Goal: Task Accomplishment & Management: Manage account settings

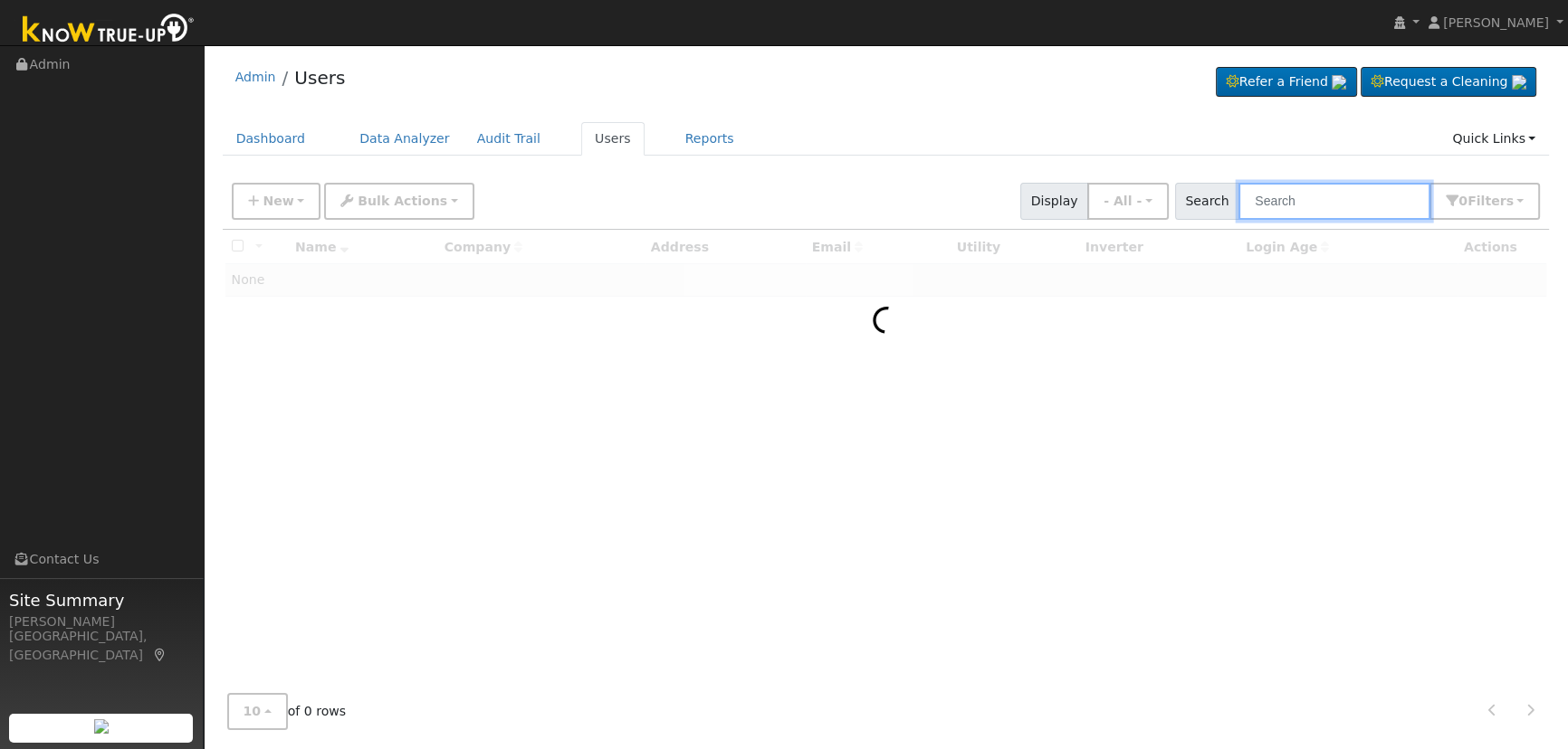
click at [1324, 198] on input "text" at bounding box center [1334, 201] width 192 height 37
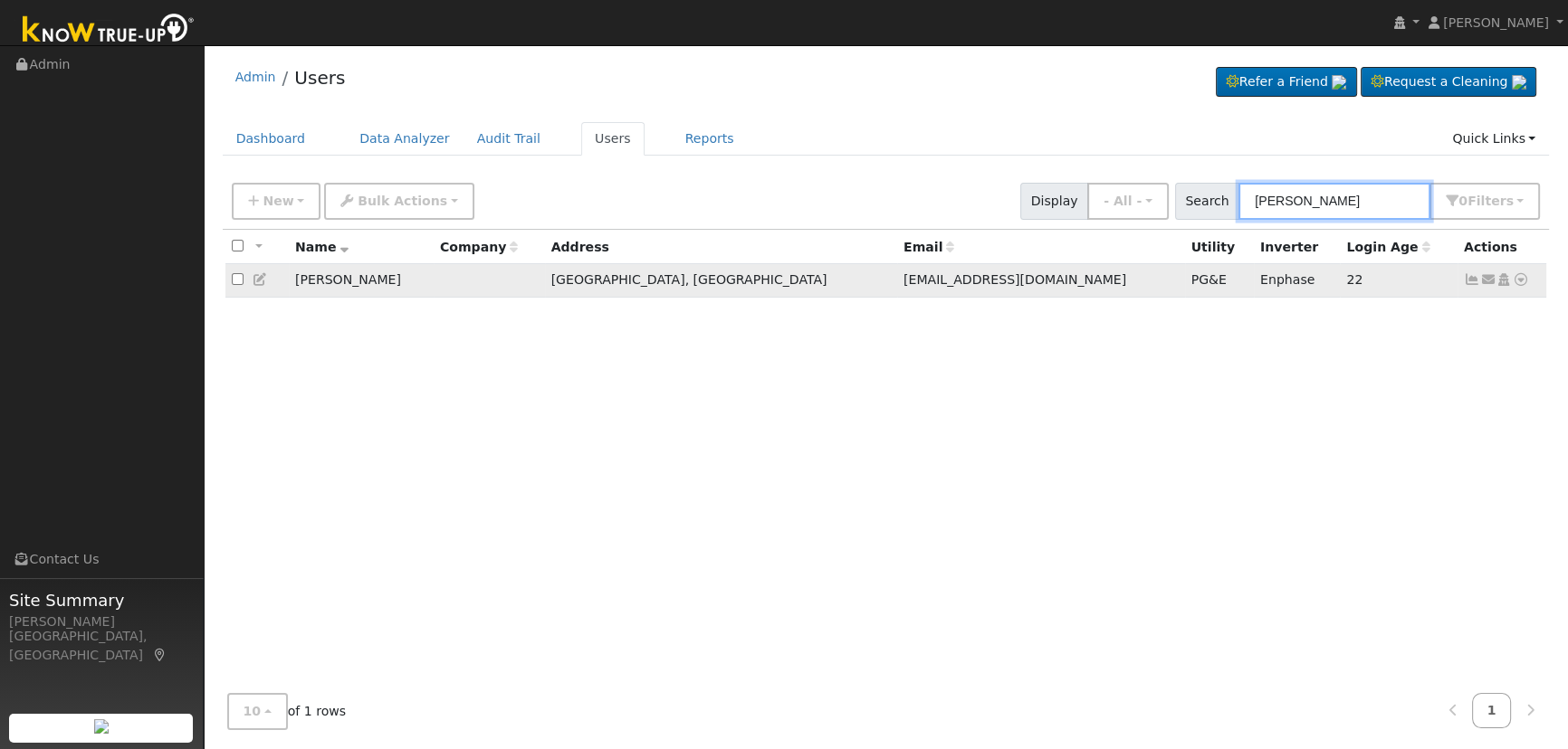
type input "[PERSON_NAME]"
click at [1466, 279] on icon at bounding box center [1472, 280] width 16 height 13
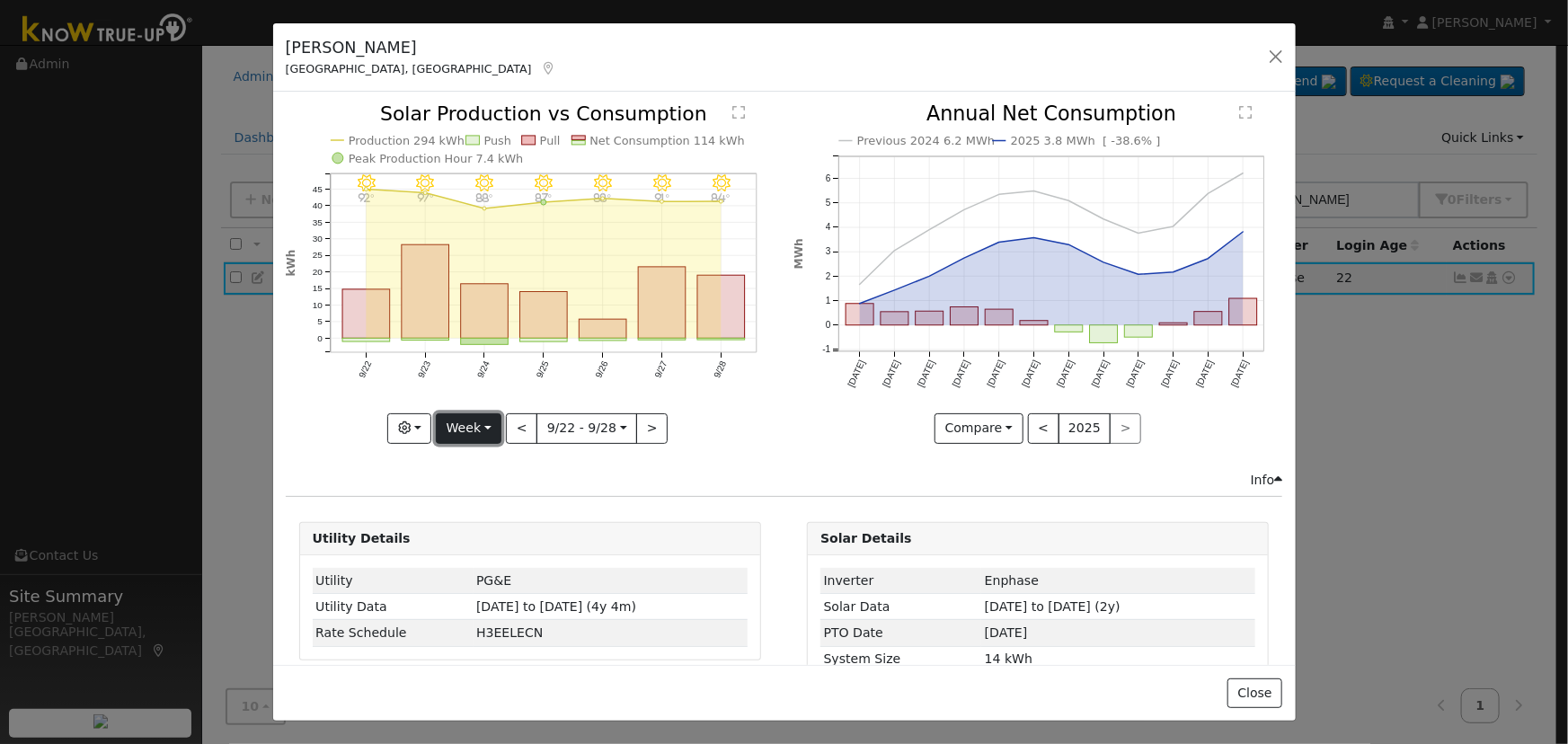
click at [466, 428] on button "Week" at bounding box center [468, 429] width 65 height 31
click at [485, 461] on link "Day" at bounding box center [499, 465] width 125 height 25
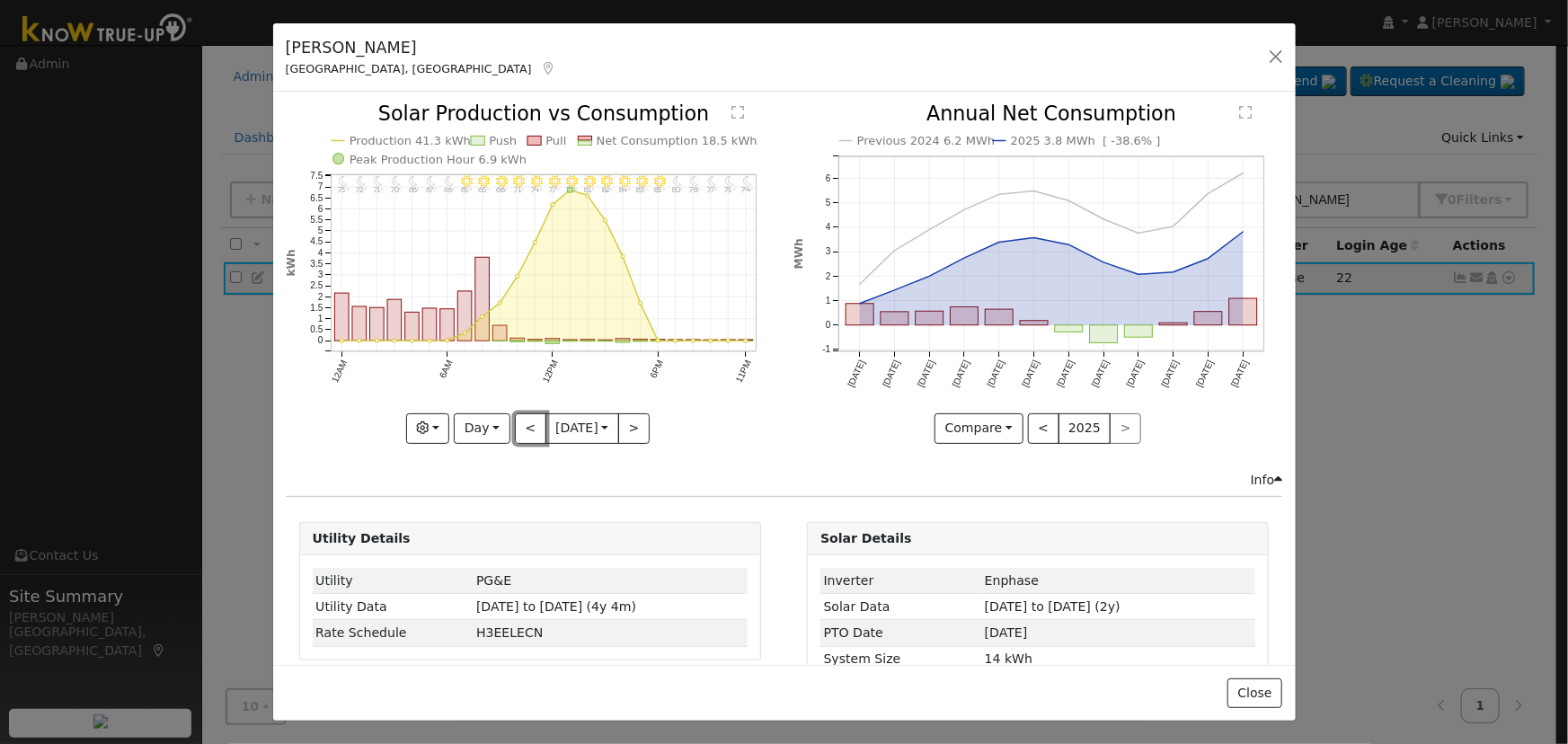
click at [515, 422] on button "<" at bounding box center [531, 429] width 32 height 31
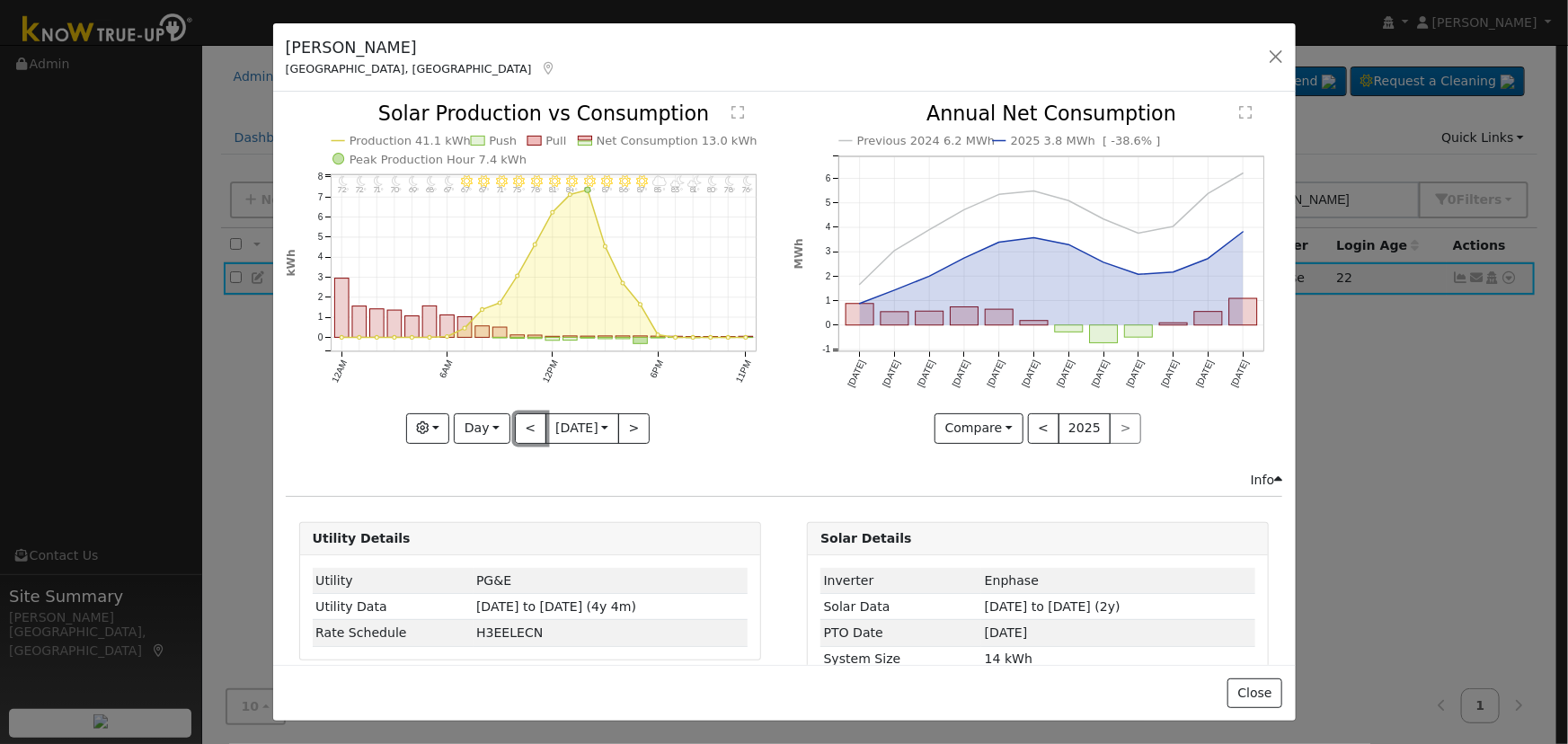
click at [516, 423] on button "<" at bounding box center [531, 429] width 32 height 31
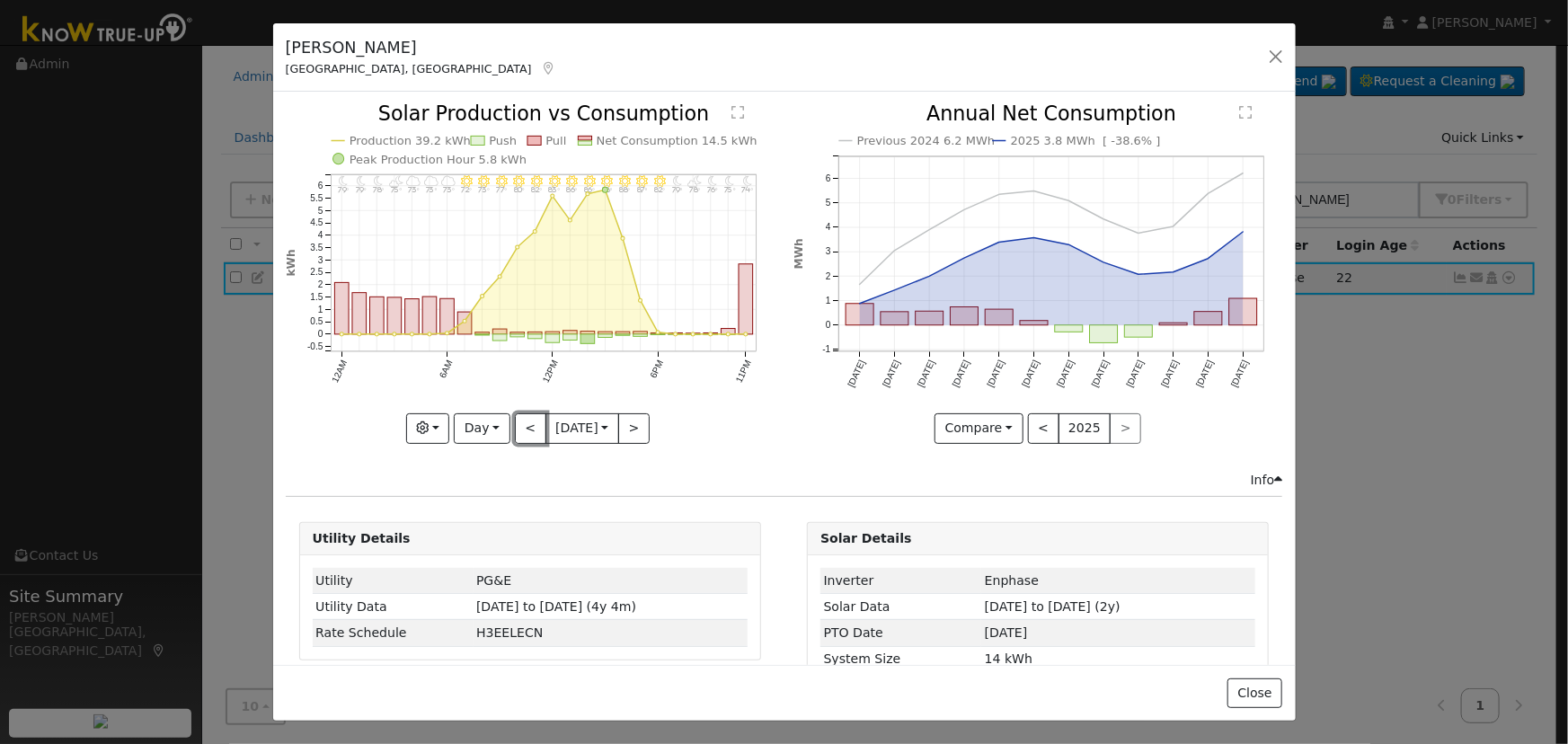
click at [516, 423] on button "<" at bounding box center [531, 429] width 32 height 31
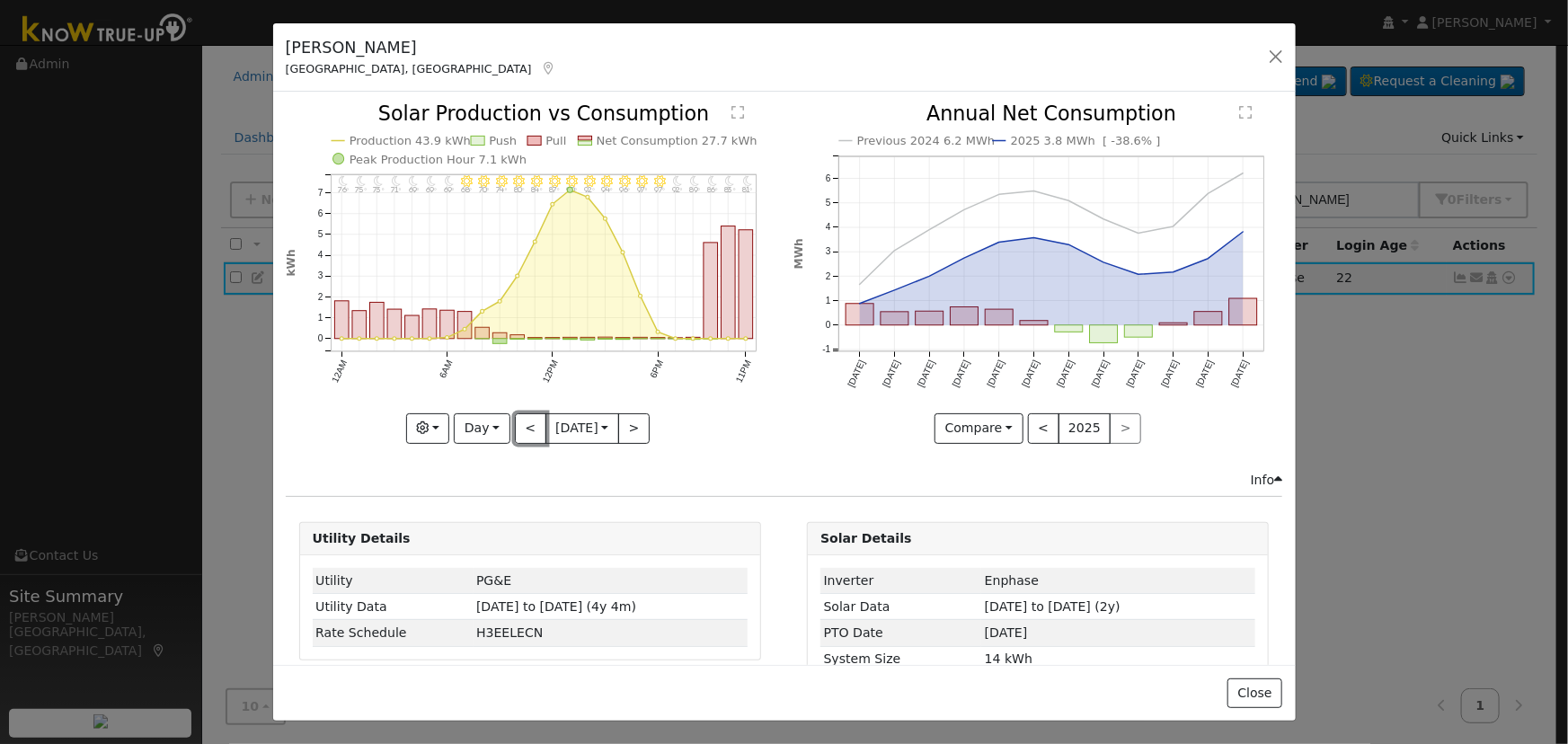
click at [516, 423] on button "<" at bounding box center [531, 429] width 32 height 31
click at [633, 422] on button ">" at bounding box center [634, 429] width 32 height 31
drag, startPoint x: 470, startPoint y: 416, endPoint x: 494, endPoint y: 441, distance: 34.7
click at [470, 416] on button "Day" at bounding box center [481, 429] width 55 height 31
click at [483, 539] on link "Year" at bounding box center [517, 540] width 125 height 25
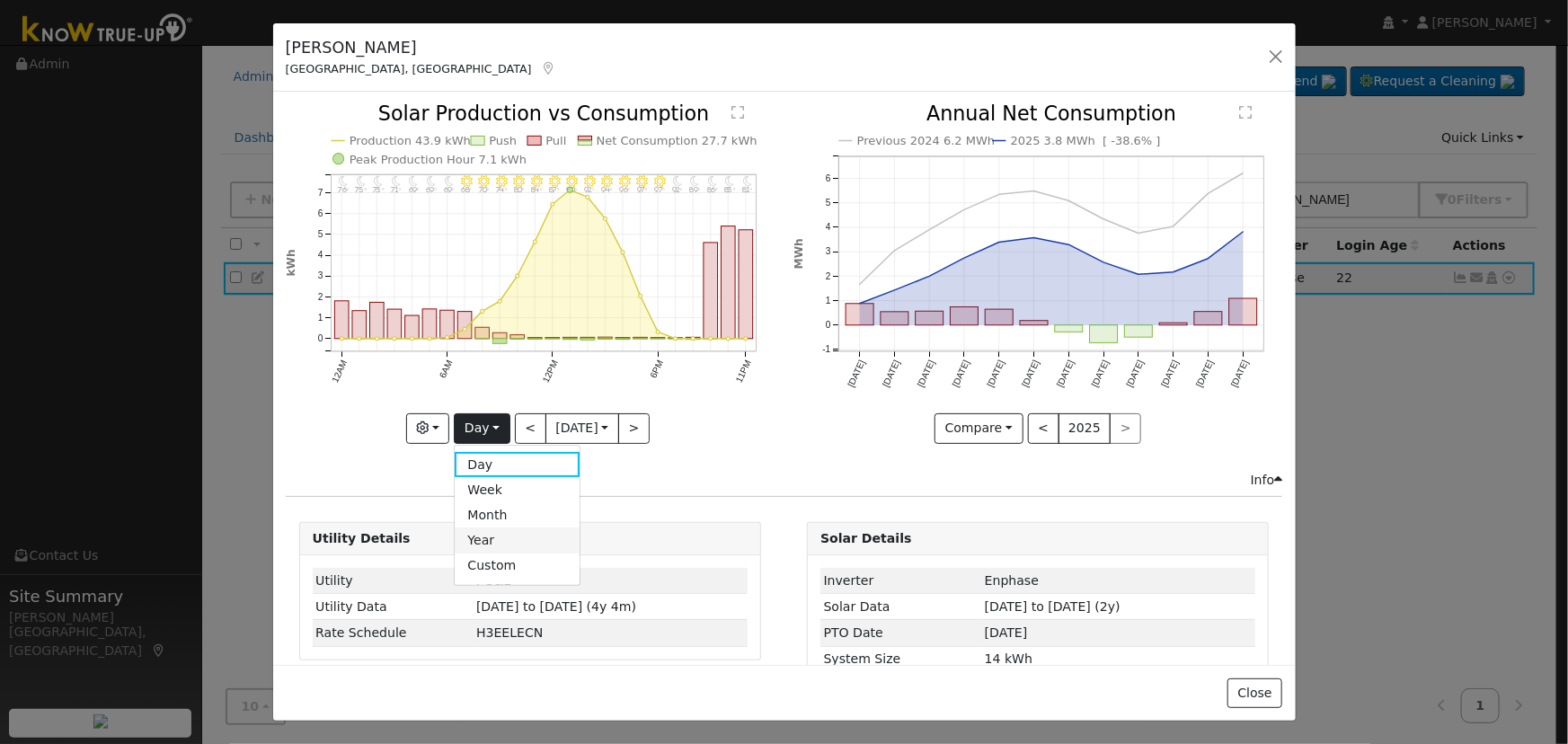
type input "[DATE]"
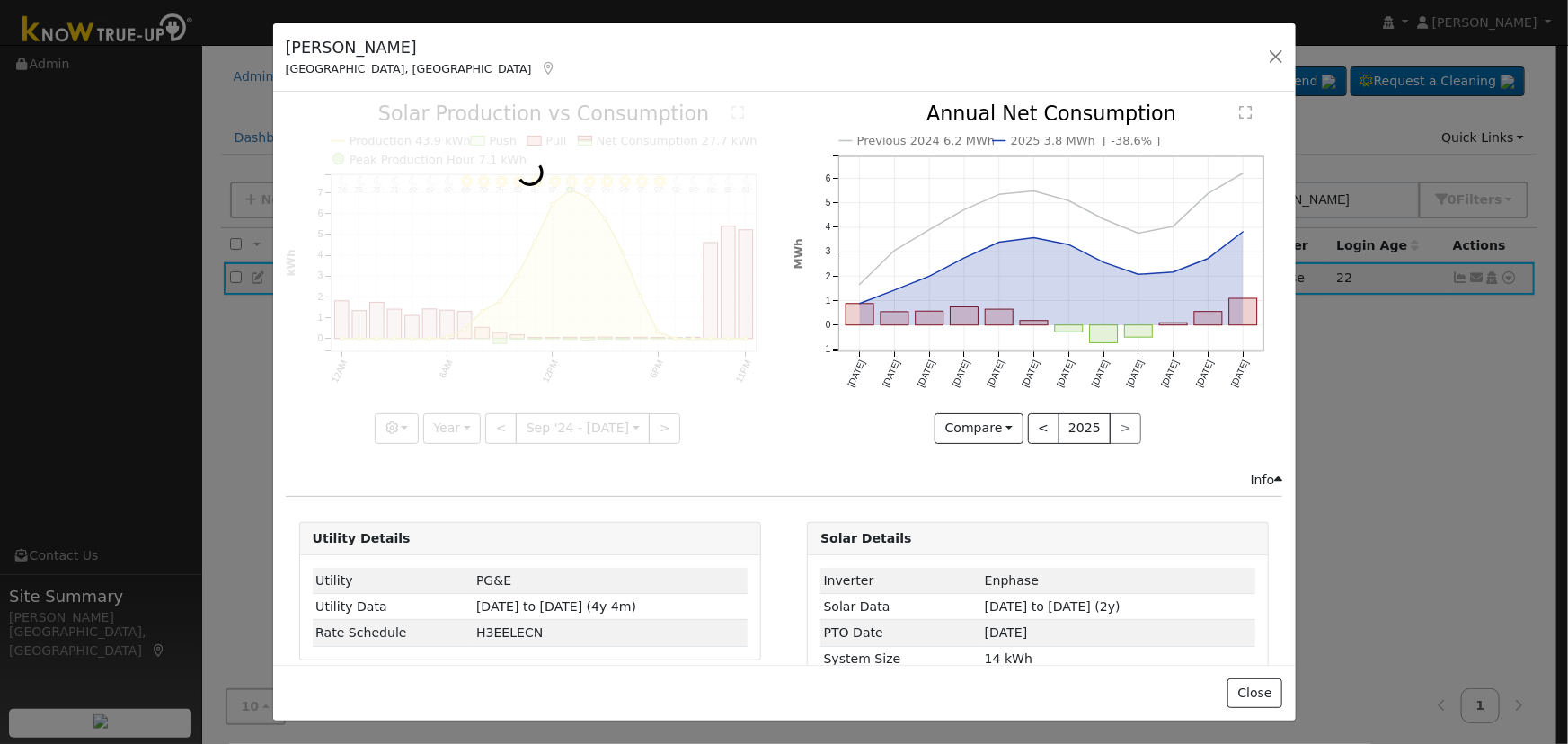
click at [396, 425] on div at bounding box center [530, 273] width 489 height 338
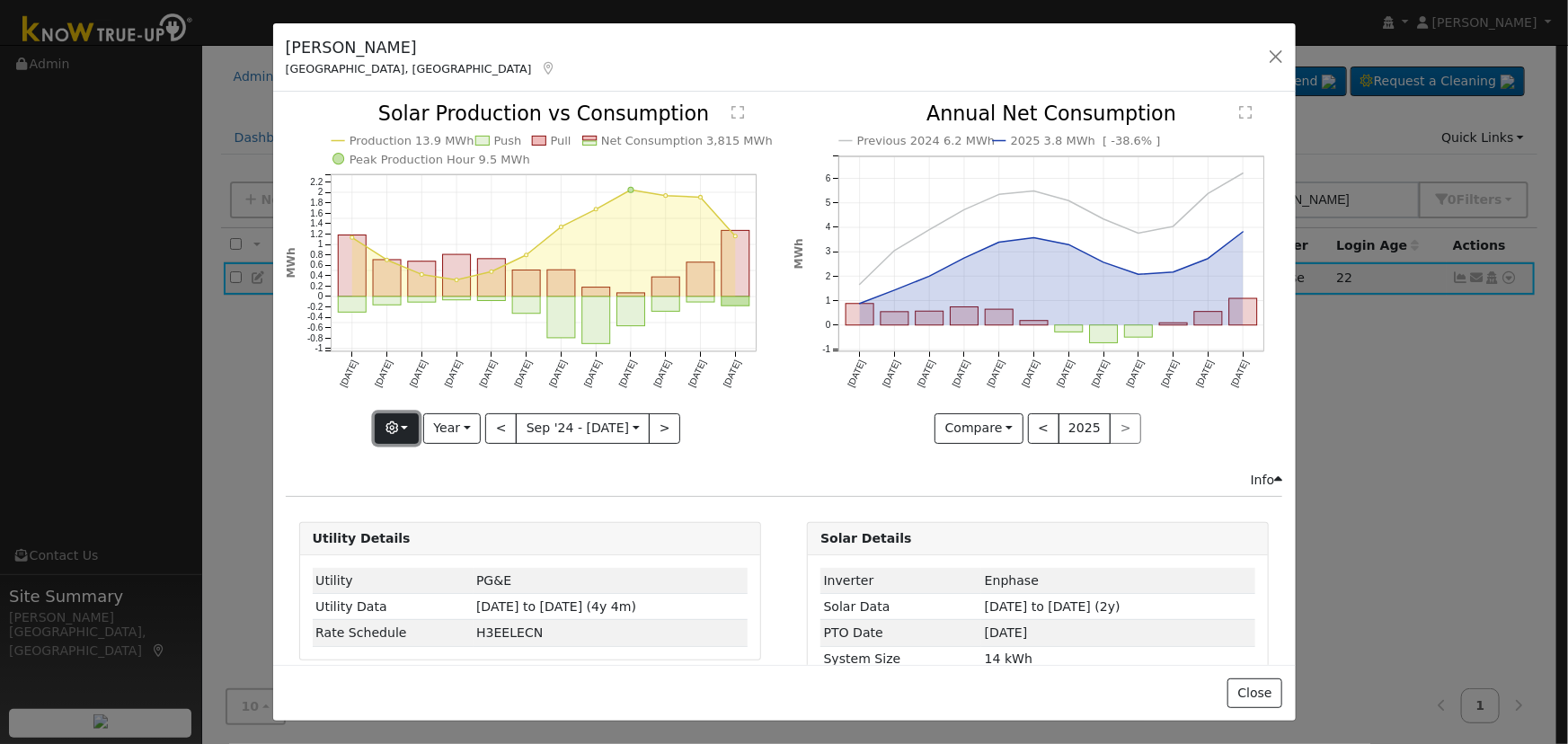
click at [404, 416] on button "button" at bounding box center [396, 429] width 44 height 31
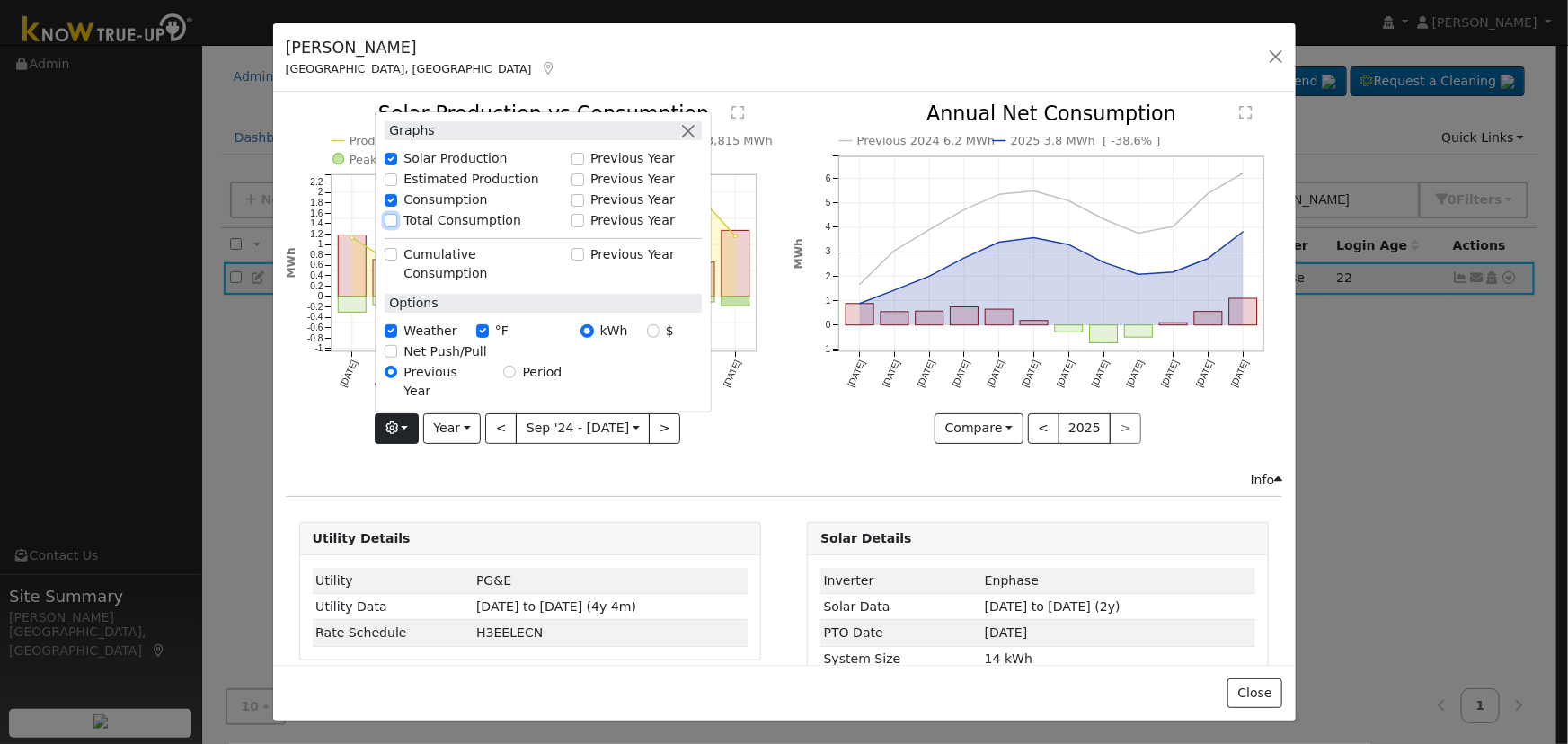
click at [393, 227] on input "Total Consumption" at bounding box center [391, 220] width 13 height 13
checkbox input "true"
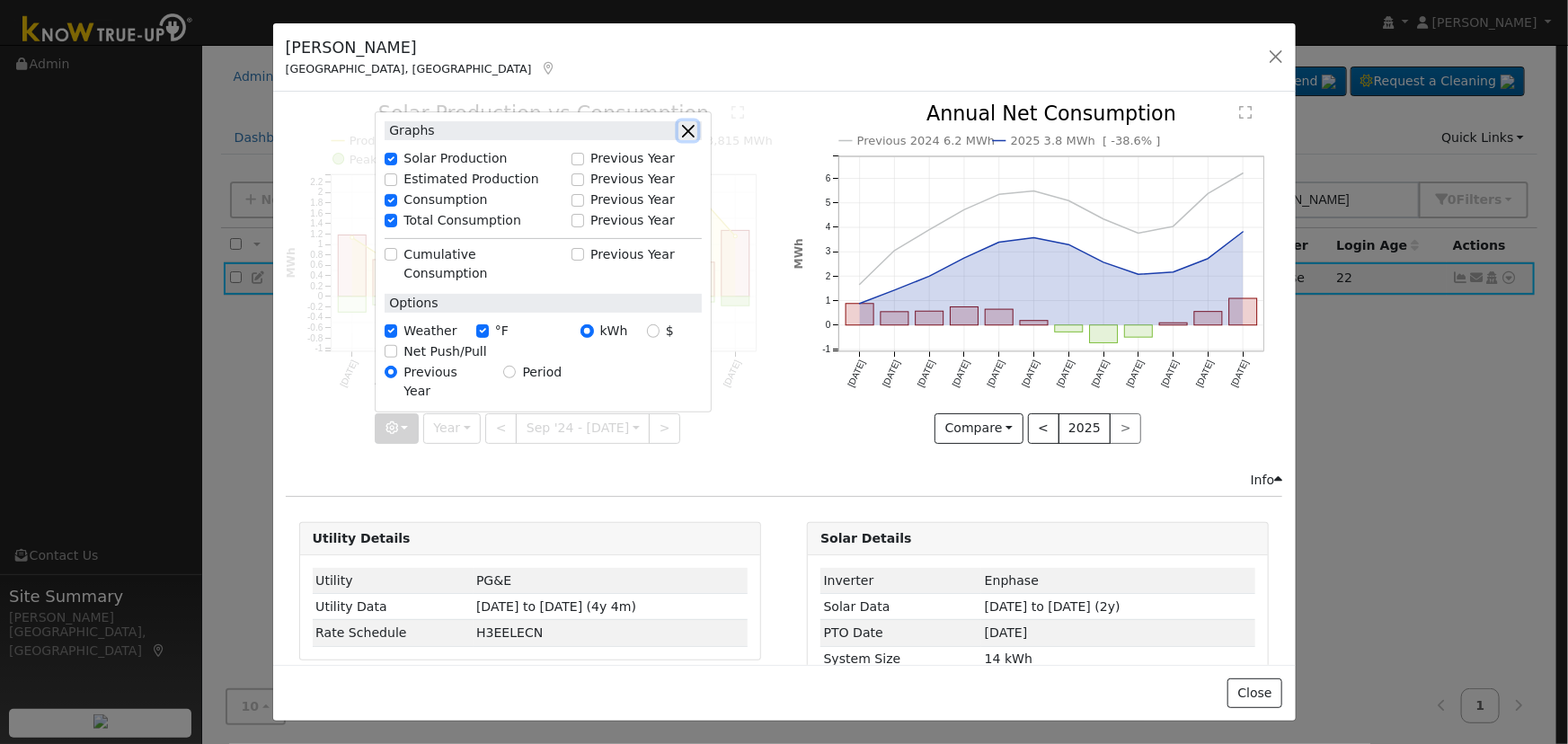
click at [687, 141] on button "button" at bounding box center [687, 131] width 19 height 19
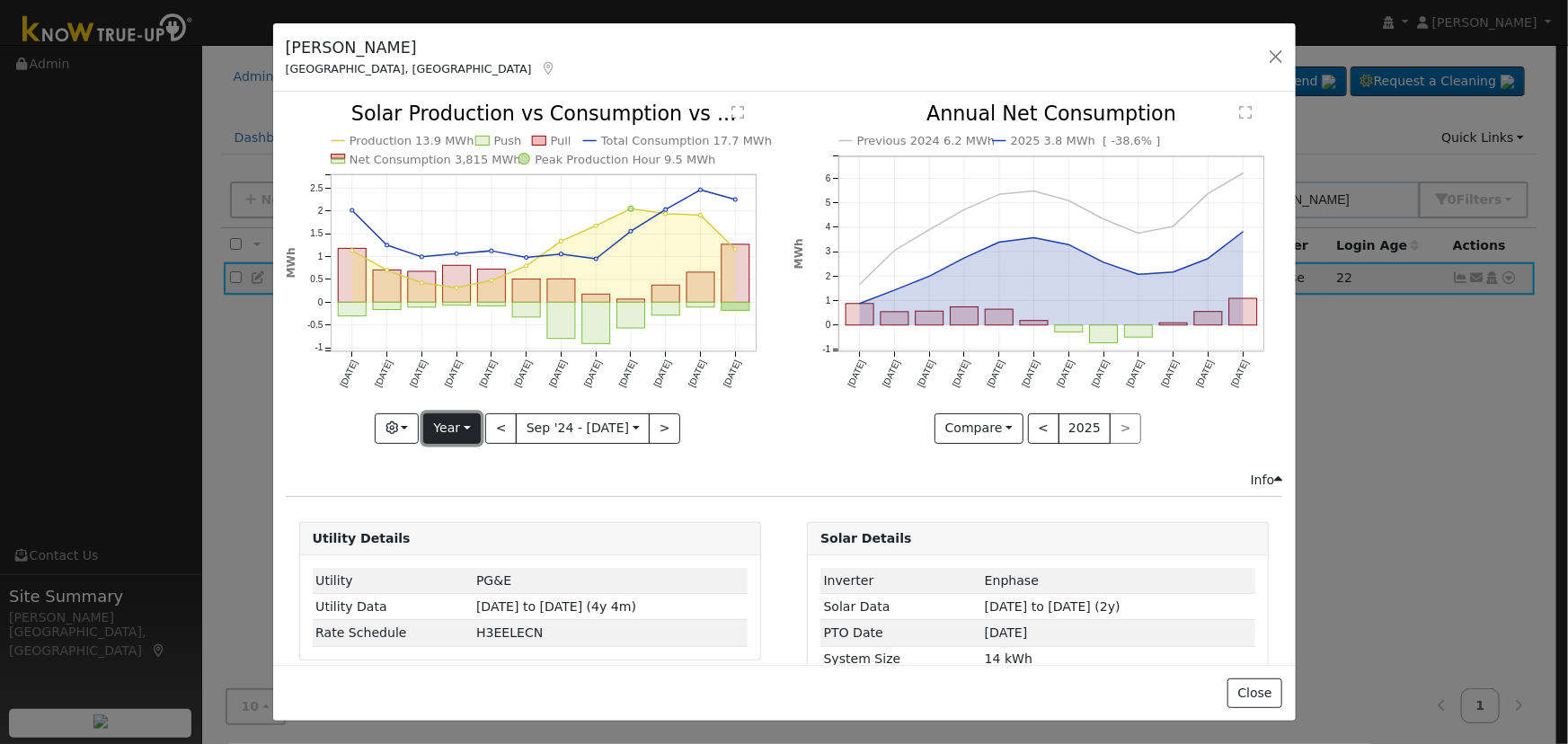
click at [455, 426] on button "Year" at bounding box center [452, 429] width 57 height 31
click at [467, 560] on link "Custom" at bounding box center [487, 566] width 125 height 25
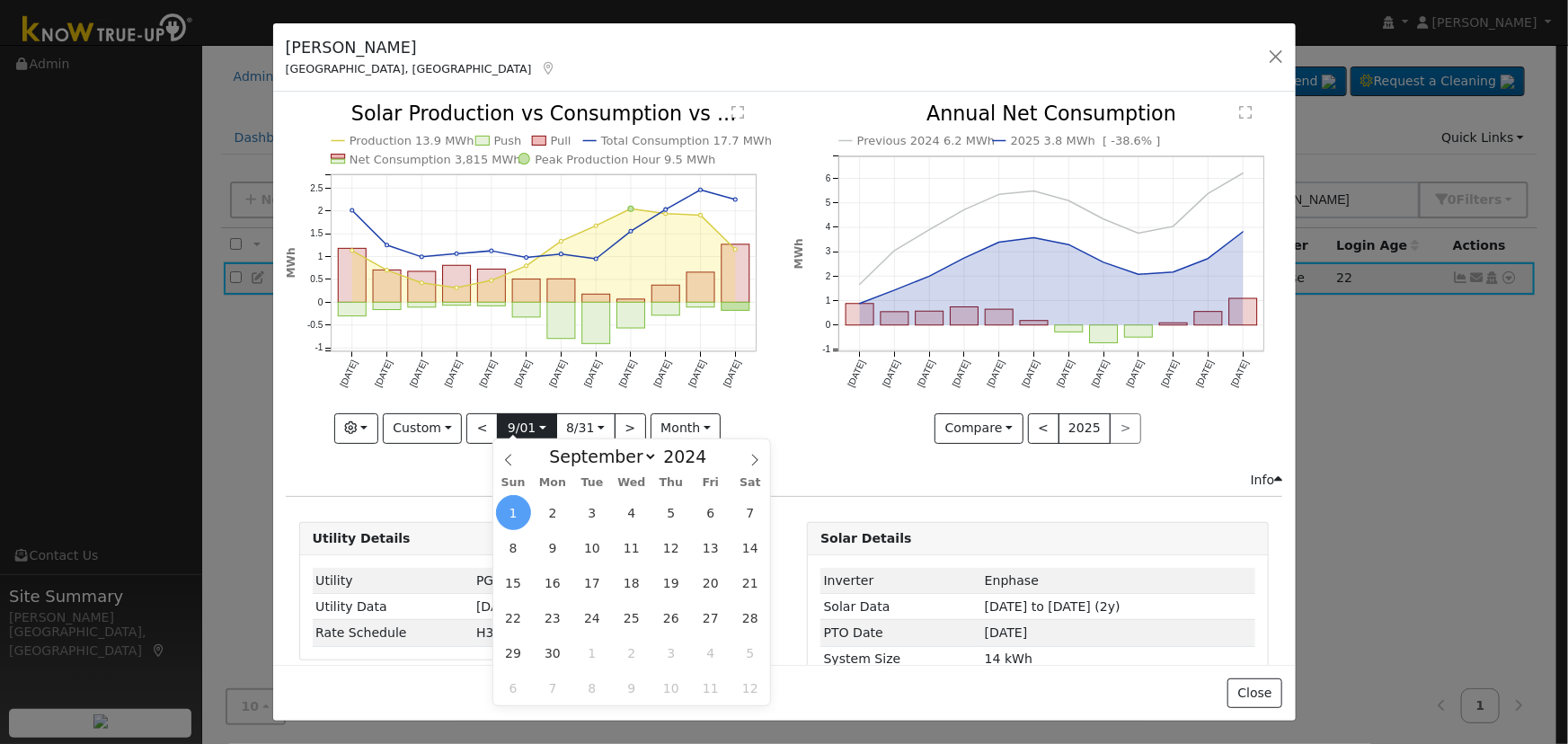
click at [526, 425] on input "[DATE]" at bounding box center [526, 429] width 57 height 29
click at [634, 454] on select "January February March April May June July August September October November De…" at bounding box center [599, 456] width 118 height 22
click at [881, 446] on div "Previous 2024 6.2 MWh 2025 3.8 MWh [ -38.6% ] [DATE] Oct '[DATE] Dec '[DATE] Fe…" at bounding box center [1038, 287] width 508 height 366
